Goal: Task Accomplishment & Management: Manage account settings

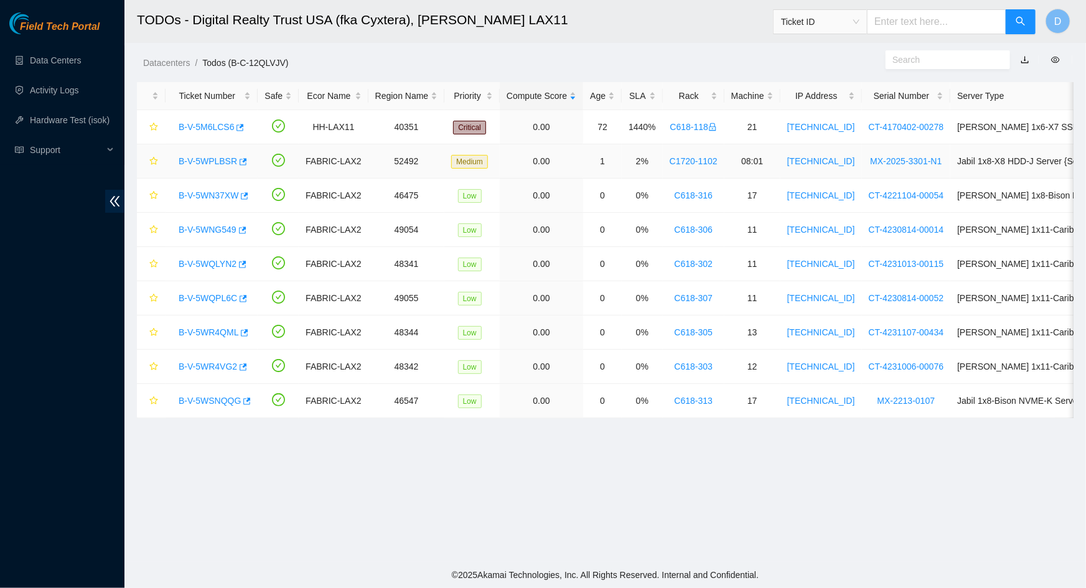
click at [189, 162] on link "B-V-5WPLBSR" at bounding box center [208, 161] width 59 height 10
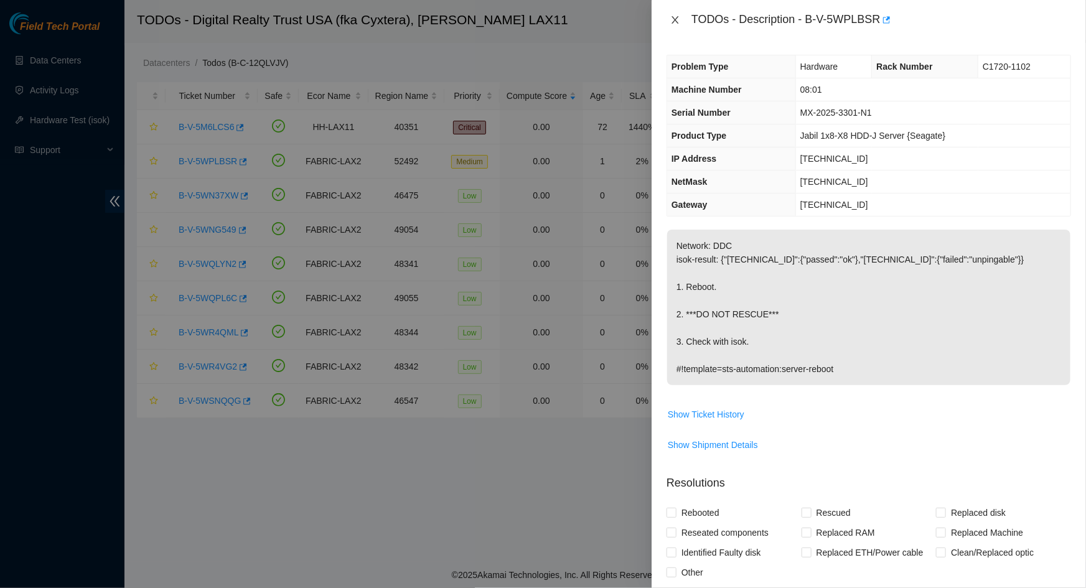
click at [670, 24] on icon "close" at bounding box center [675, 20] width 10 height 10
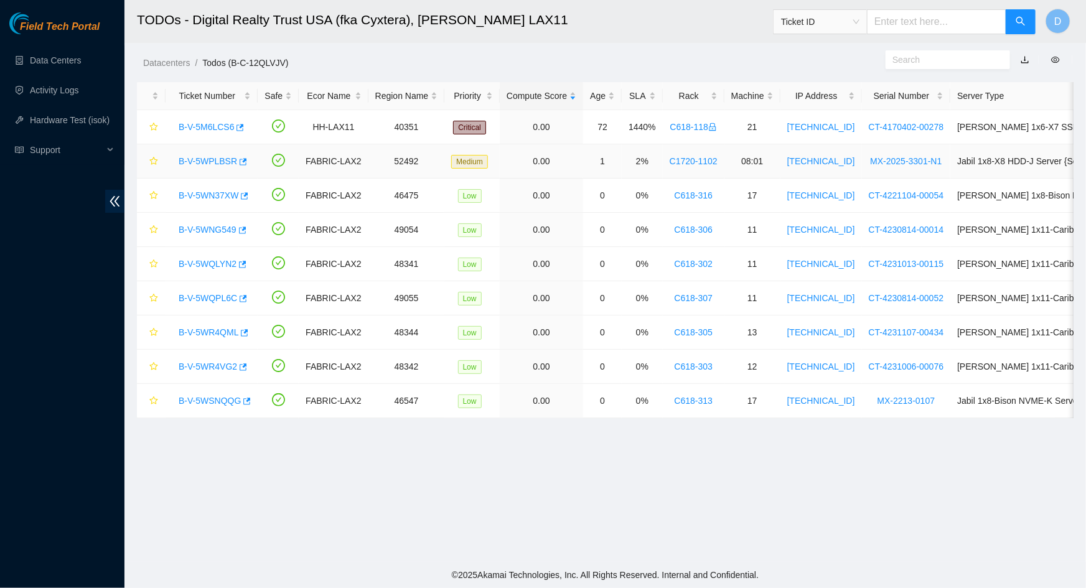
click at [205, 154] on div "B-V-5WPLBSR" at bounding box center [211, 161] width 78 height 20
click at [205, 165] on link "B-V-5WPLBSR" at bounding box center [208, 161] width 59 height 10
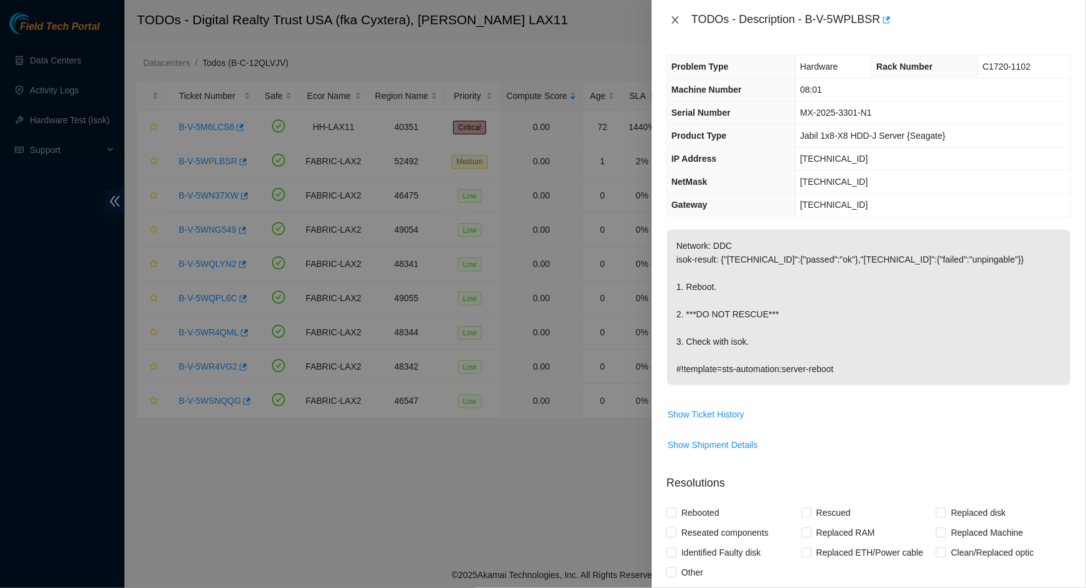
click at [677, 24] on icon "close" at bounding box center [675, 20] width 10 height 10
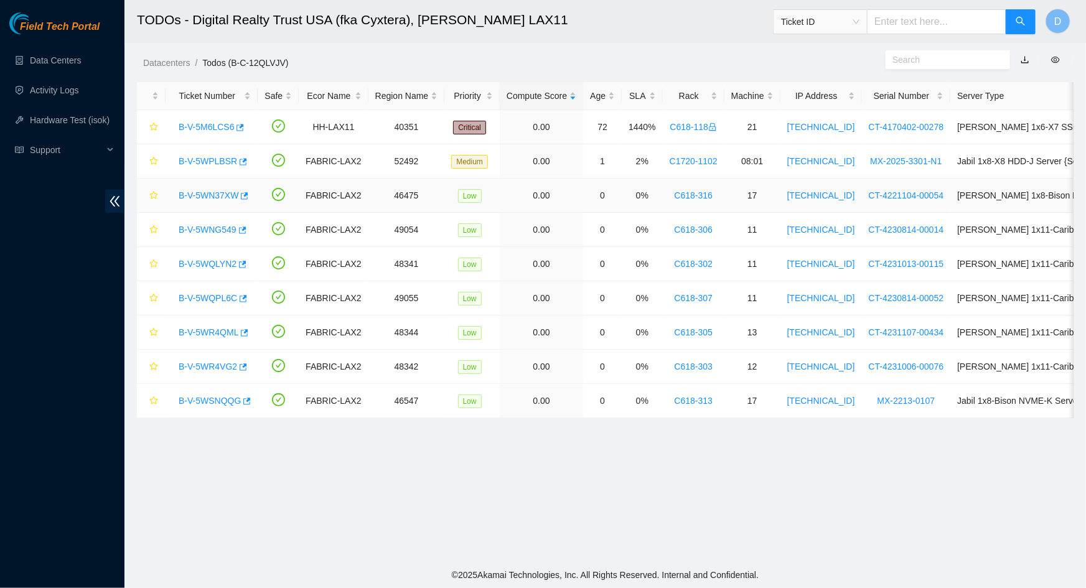
click at [215, 195] on link "B-V-5WN37XW" at bounding box center [209, 195] width 60 height 10
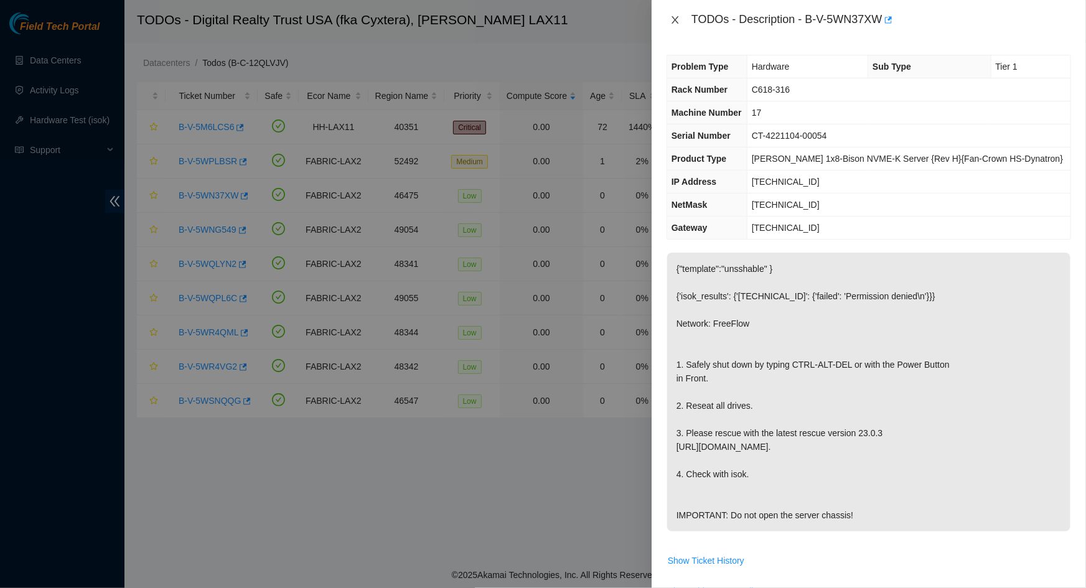
click at [674, 22] on icon "close" at bounding box center [675, 20] width 10 height 10
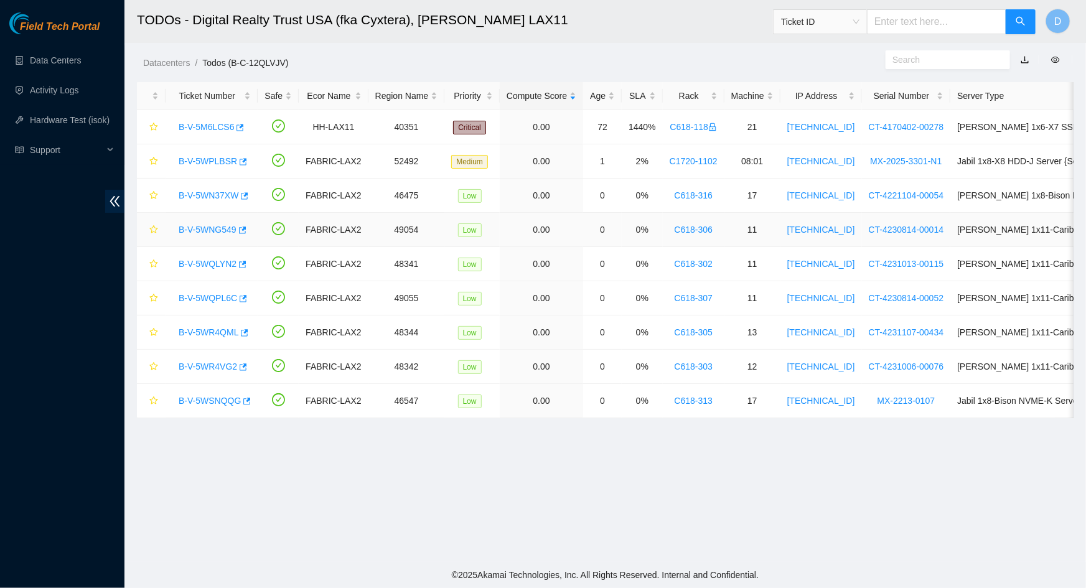
drag, startPoint x: 210, startPoint y: 227, endPoint x: 232, endPoint y: 219, distance: 22.7
click at [210, 227] on link "B-V-5WNG549" at bounding box center [208, 230] width 58 height 10
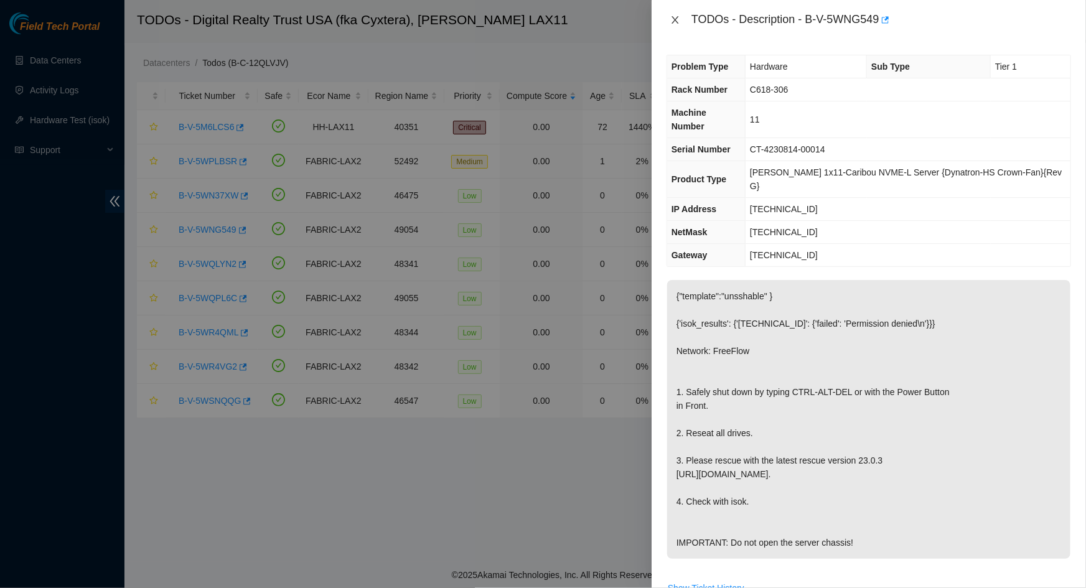
drag, startPoint x: 670, startPoint y: 21, endPoint x: 636, endPoint y: 29, distance: 35.2
click at [671, 21] on icon "close" at bounding box center [675, 20] width 10 height 10
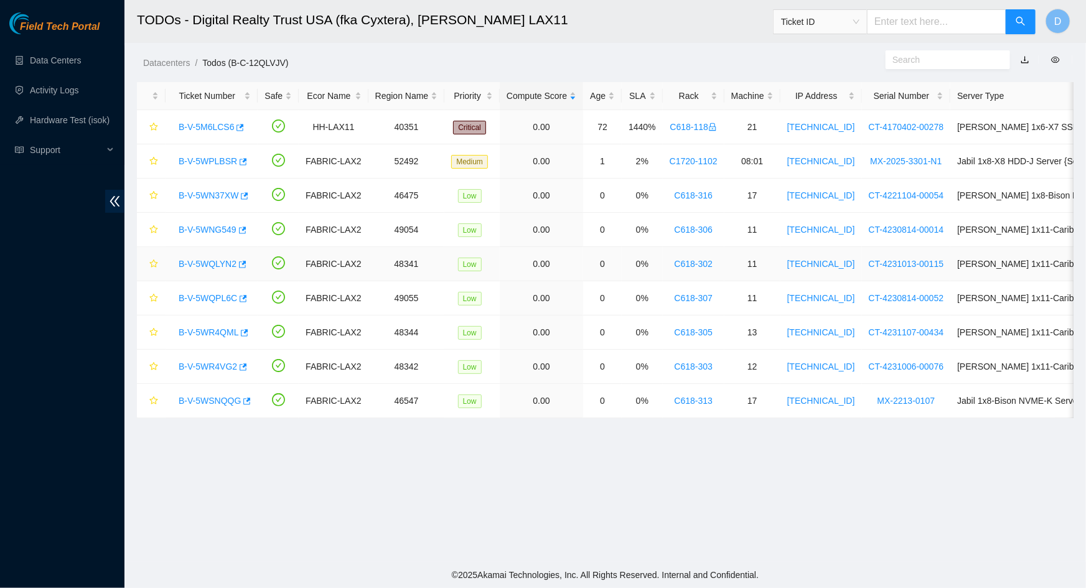
click at [204, 265] on link "B-V-5WQLYN2" at bounding box center [208, 264] width 58 height 10
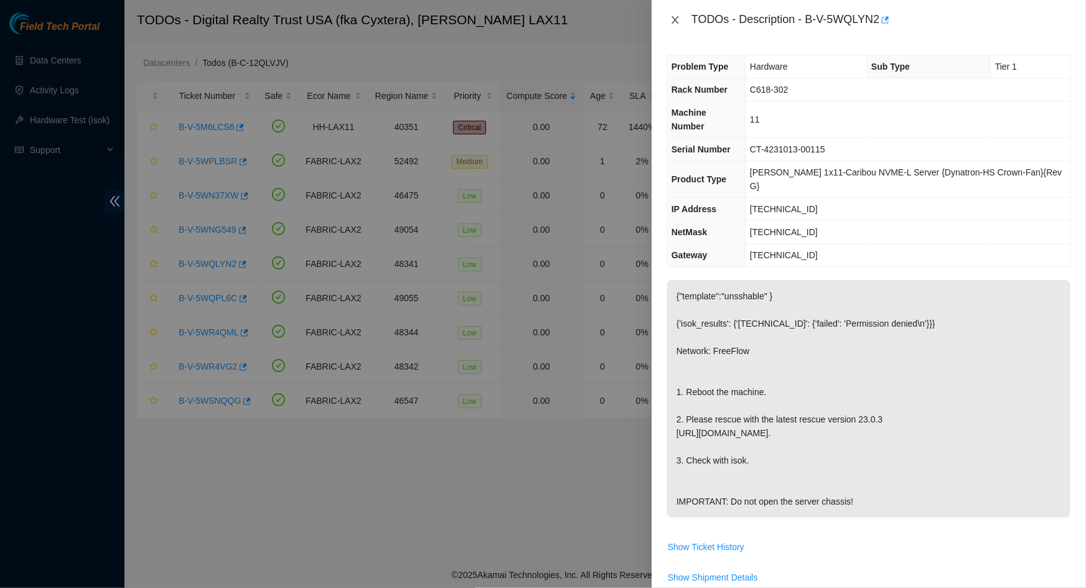
drag, startPoint x: 675, startPoint y: 16, endPoint x: 373, endPoint y: 135, distance: 325.1
click at [675, 17] on icon "close" at bounding box center [675, 20] width 10 height 10
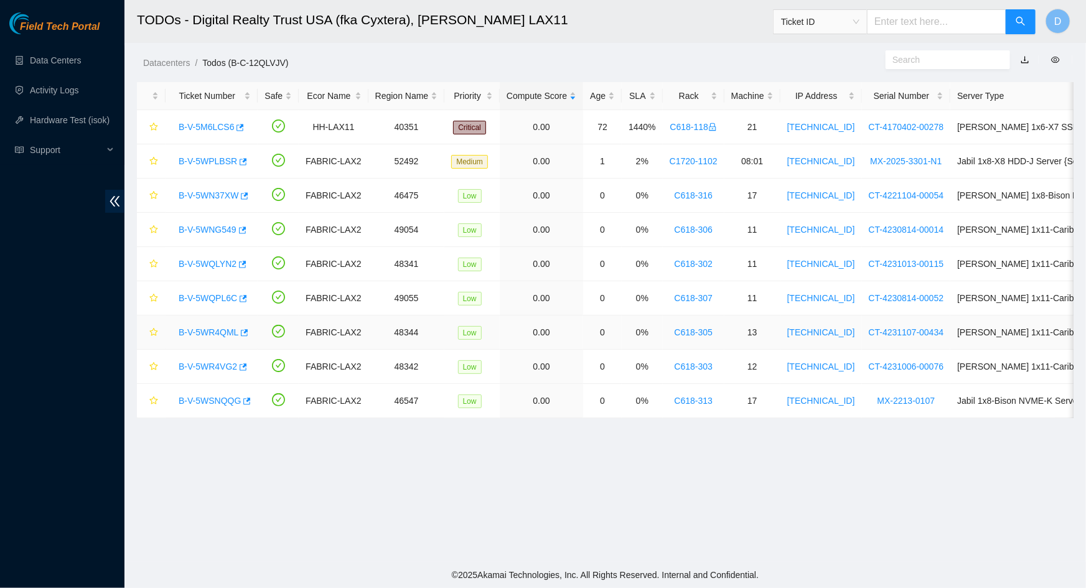
click at [205, 323] on div "B-V-5WR4QML" at bounding box center [211, 332] width 78 height 20
drag, startPoint x: 199, startPoint y: 337, endPoint x: 286, endPoint y: 303, distance: 93.3
click at [200, 336] on div "B-V-5WR4QML" at bounding box center [211, 332] width 78 height 20
click at [212, 364] on link "B-V-5WR4VG2" at bounding box center [208, 367] width 59 height 10
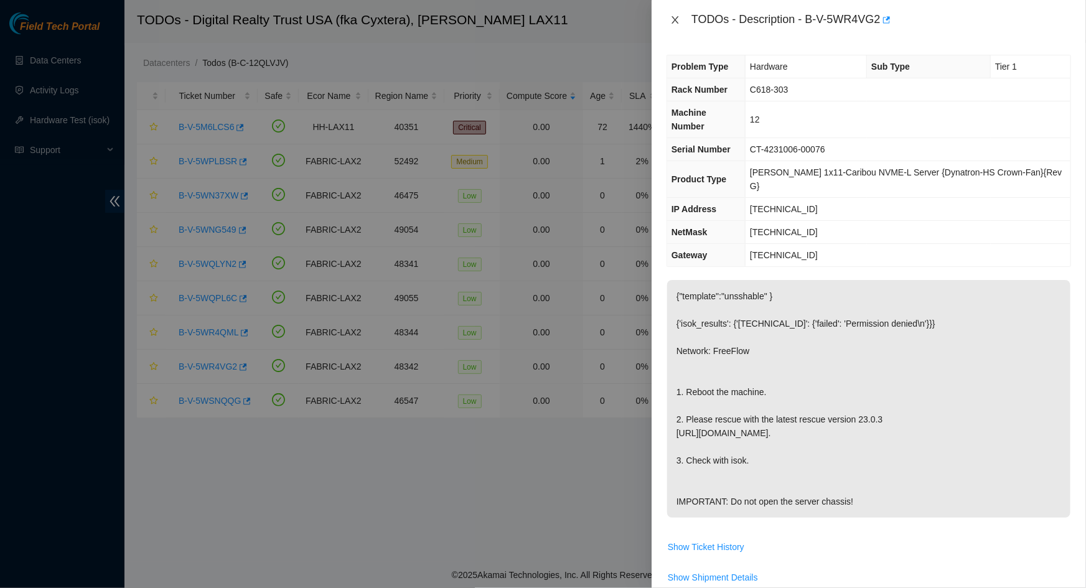
click at [674, 23] on icon "close" at bounding box center [675, 20] width 10 height 10
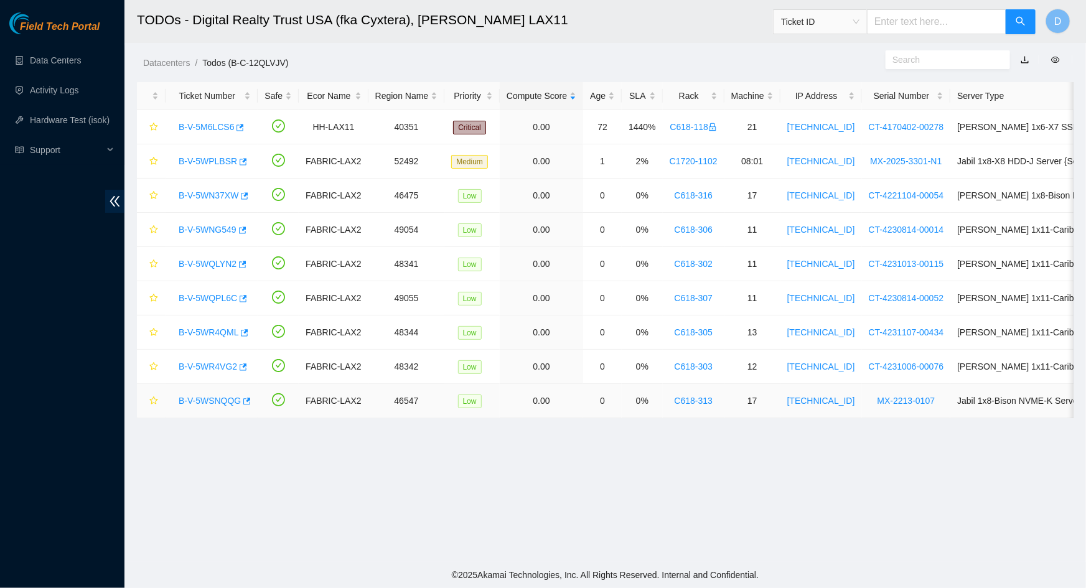
click at [203, 400] on link "B-V-5WSNQQG" at bounding box center [210, 401] width 62 height 10
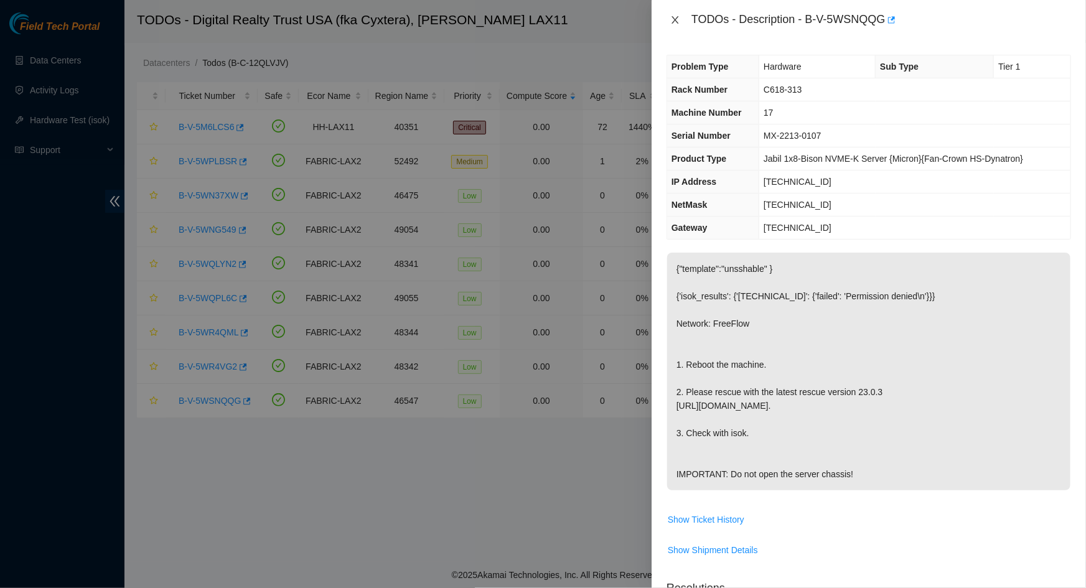
click at [676, 24] on icon "close" at bounding box center [675, 20] width 10 height 10
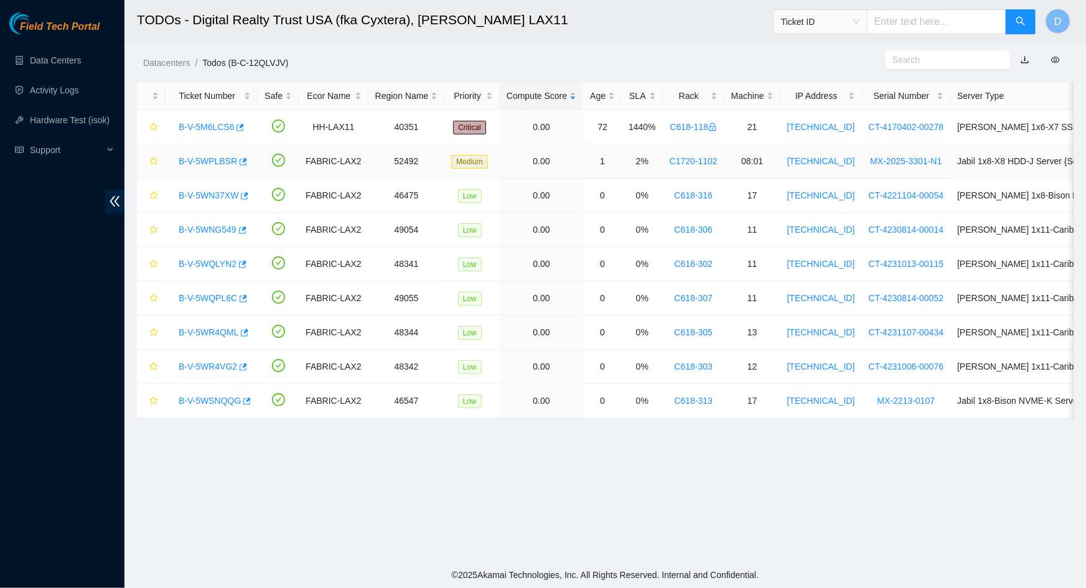
click at [201, 157] on link "B-V-5WPLBSR" at bounding box center [208, 161] width 59 height 10
